Goal: Information Seeking & Learning: Learn about a topic

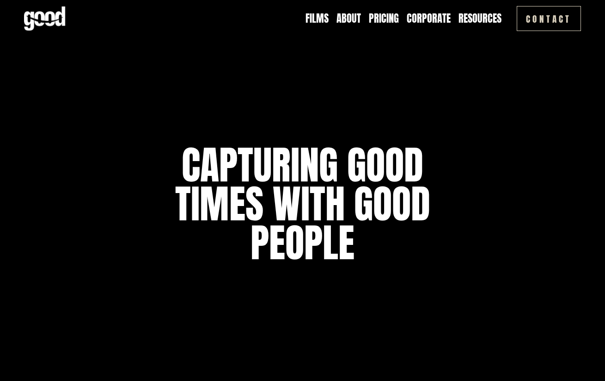
click at [344, 18] on link "About" at bounding box center [349, 18] width 25 height 14
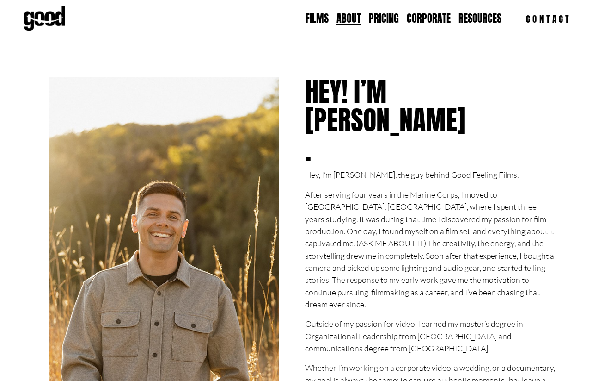
click at [385, 21] on link "Pricing" at bounding box center [384, 18] width 30 height 14
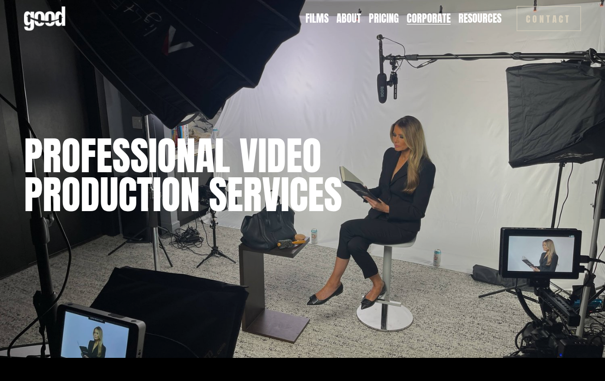
click at [481, 20] on span "Resources" at bounding box center [480, 18] width 43 height 12
click at [0, 0] on span "Blog" at bounding box center [0, 0] width 0 height 0
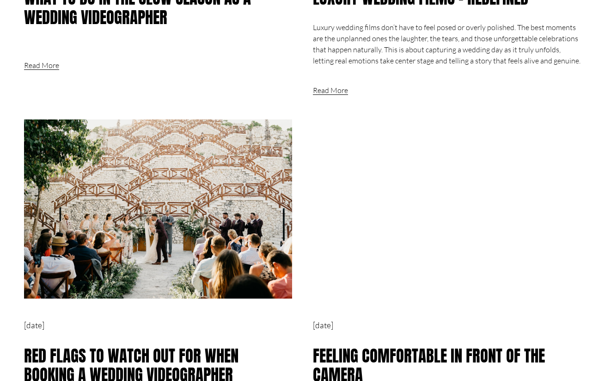
scroll to position [693, 0]
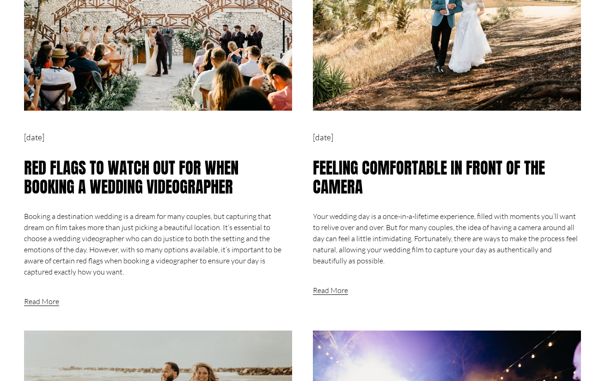
click at [38, 297] on link "Read More" at bounding box center [41, 292] width 35 height 30
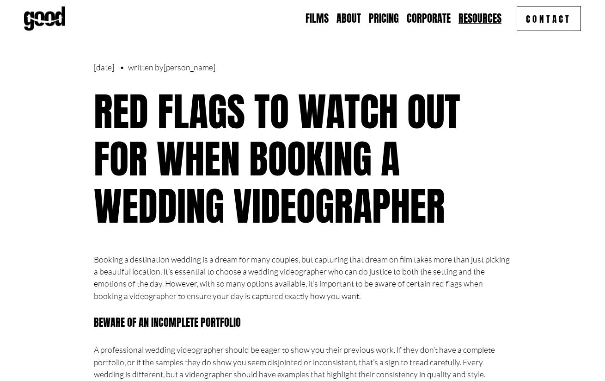
click at [437, 21] on link "Corporate" at bounding box center [429, 18] width 44 height 14
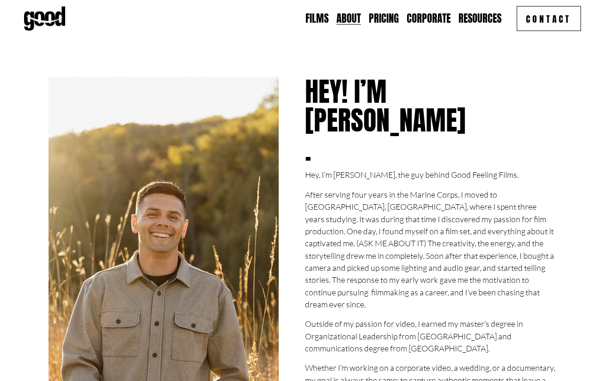
click at [328, 19] on link "Films" at bounding box center [317, 18] width 23 height 14
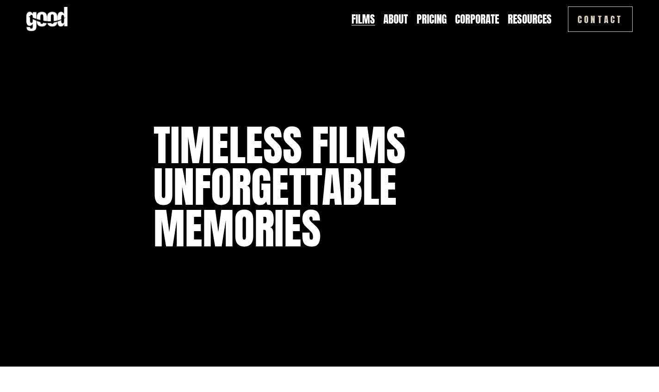
click at [467, 21] on link "Corporate" at bounding box center [477, 19] width 44 height 15
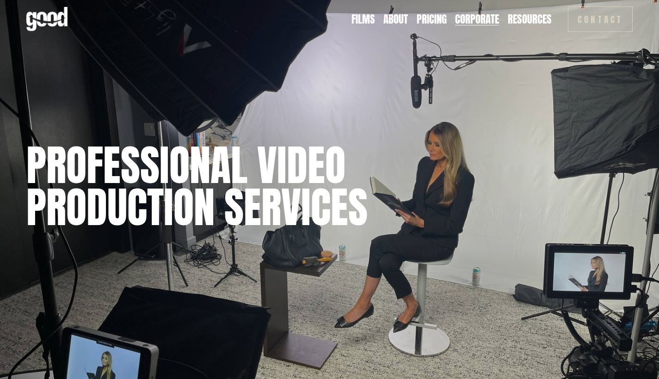
click at [358, 24] on link "Films" at bounding box center [363, 19] width 24 height 15
